Goal: Task Accomplishment & Management: Manage account settings

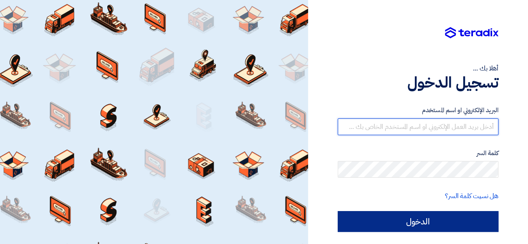
type input "[EMAIL_ADDRESS][DOMAIN_NAME]"
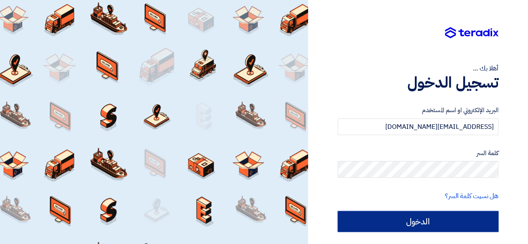
click at [394, 217] on input "الدخول" at bounding box center [417, 221] width 161 height 21
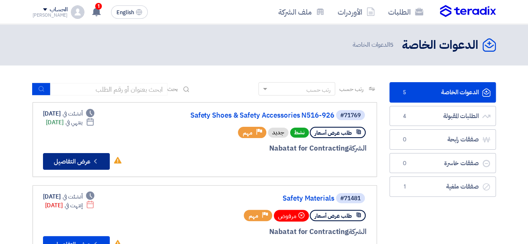
click at [76, 160] on button "Check details عرض التفاصيل" at bounding box center [76, 161] width 67 height 17
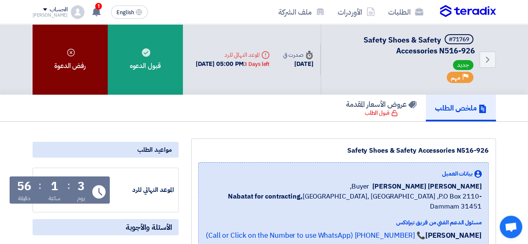
click at [68, 57] on div "رفض الدعوة" at bounding box center [70, 59] width 75 height 70
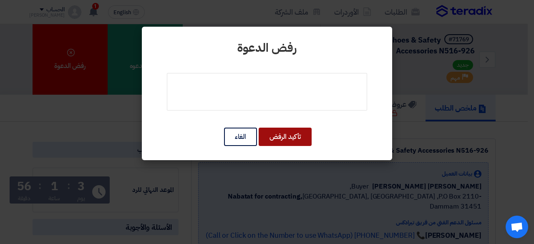
click at [276, 136] on button "تأكيد الرفض" at bounding box center [285, 137] width 53 height 18
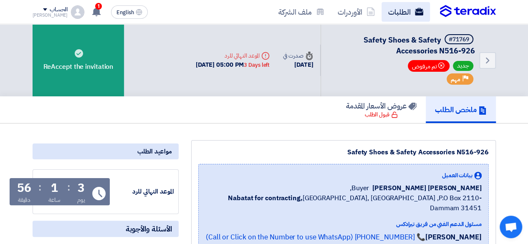
click at [399, 16] on link "الطلبات" at bounding box center [405, 12] width 48 height 20
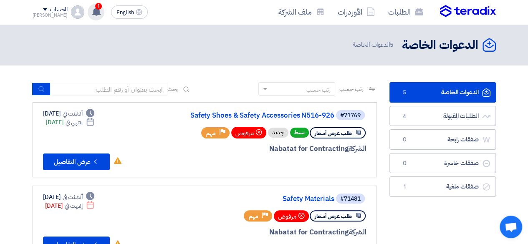
click at [92, 12] on use at bounding box center [96, 11] width 8 height 9
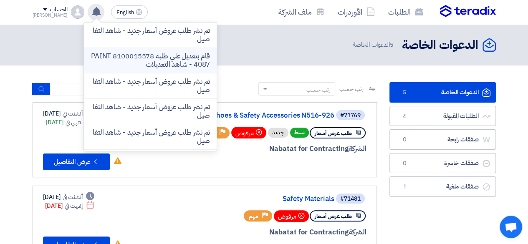
click at [172, 58] on p "قام بتعديل علي طلبه 8100015578 PAINT 4087 - شاهد التعديلات" at bounding box center [149, 60] width 119 height 17
click at [172, 58] on header "الدعوات الخاصة الدعوات الخاصة 5 الدعوات الخاصة" at bounding box center [264, 44] width 528 height 41
